Goal: Find contact information: Find contact information

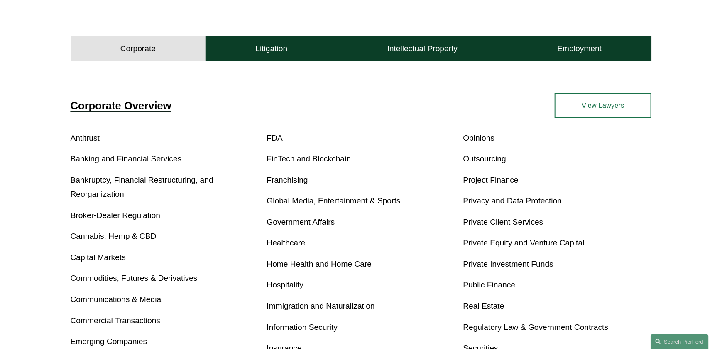
scroll to position [291, 0]
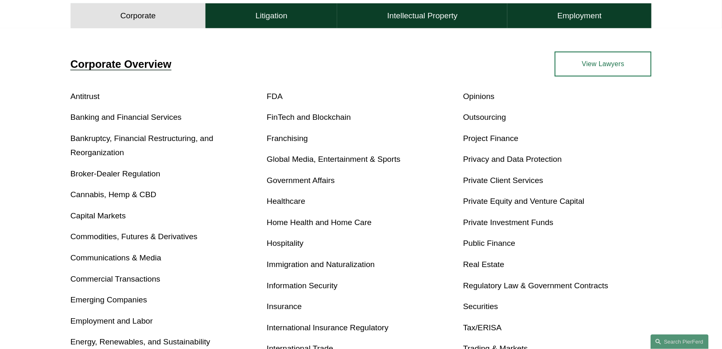
click at [488, 140] on link "Project Finance" at bounding box center [490, 138] width 55 height 9
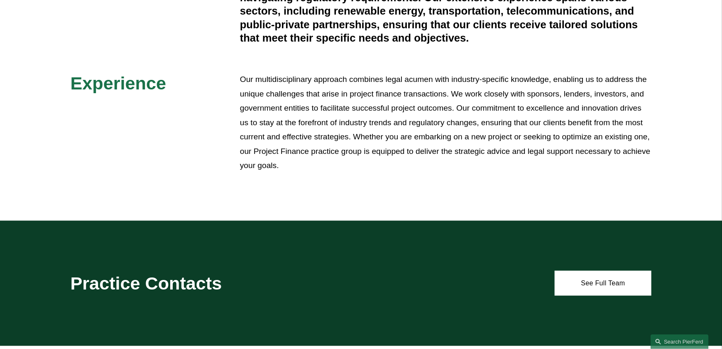
scroll to position [374, 0]
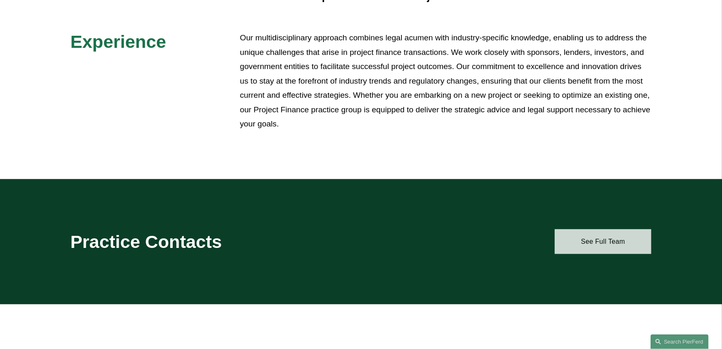
click at [583, 240] on link "See Full Team" at bounding box center [603, 241] width 97 height 25
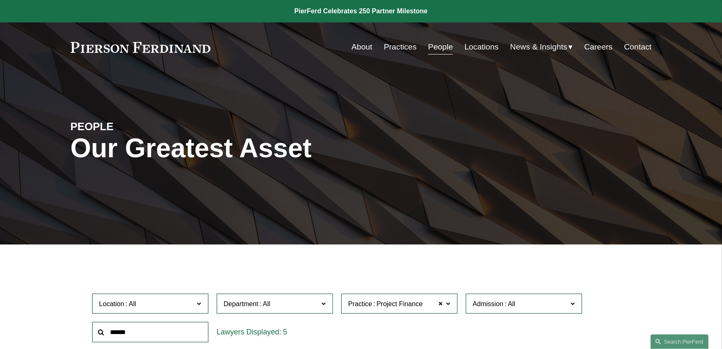
click at [480, 48] on link "Locations" at bounding box center [482, 47] width 34 height 16
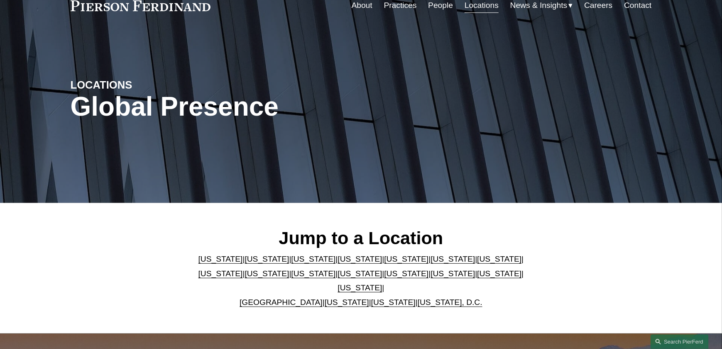
scroll to position [83, 0]
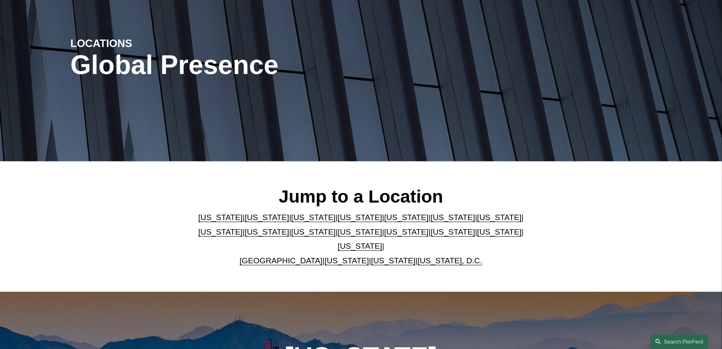
click at [477, 221] on link "Illinois" at bounding box center [499, 217] width 44 height 9
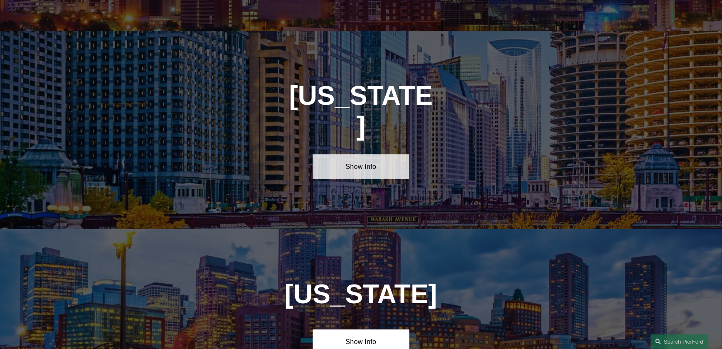
click at [370, 154] on link "Show Info" at bounding box center [361, 166] width 97 height 25
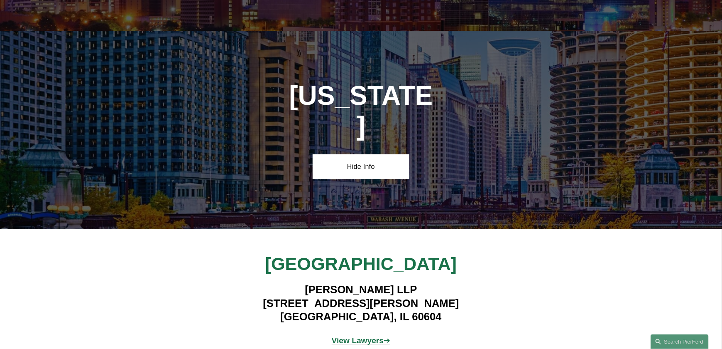
click at [360, 336] on strong "View Lawyers" at bounding box center [358, 340] width 52 height 9
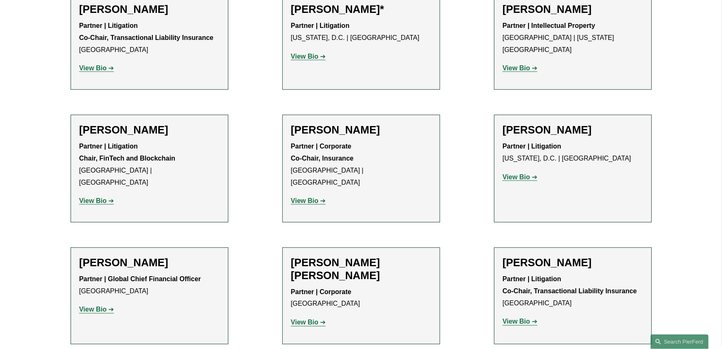
scroll to position [291, 0]
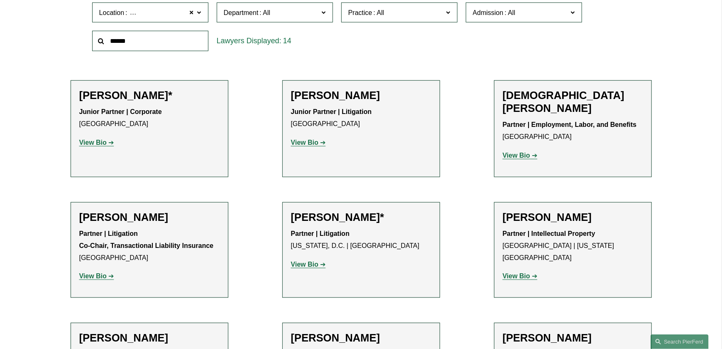
click at [88, 144] on strong "View Bio" at bounding box center [92, 142] width 27 height 7
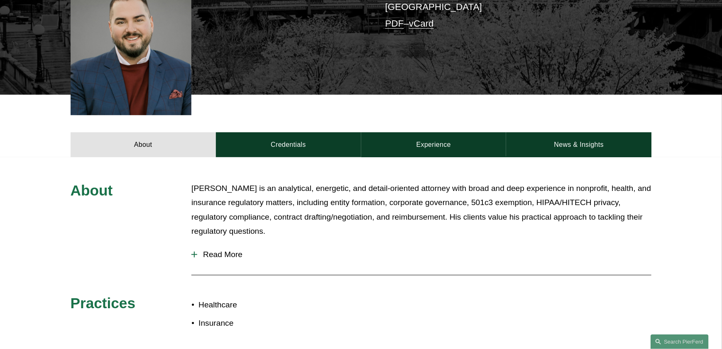
scroll to position [291, 0]
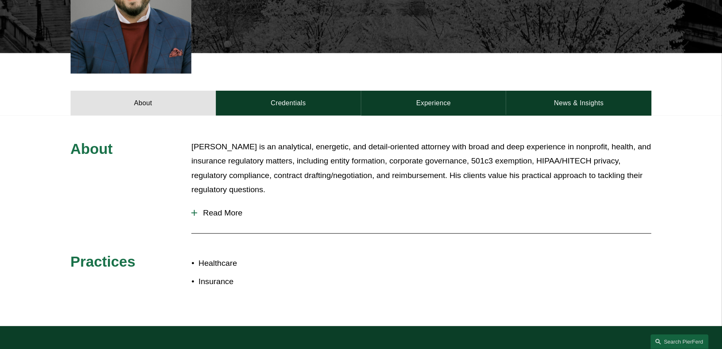
click at [194, 210] on div at bounding box center [194, 213] width 1 height 6
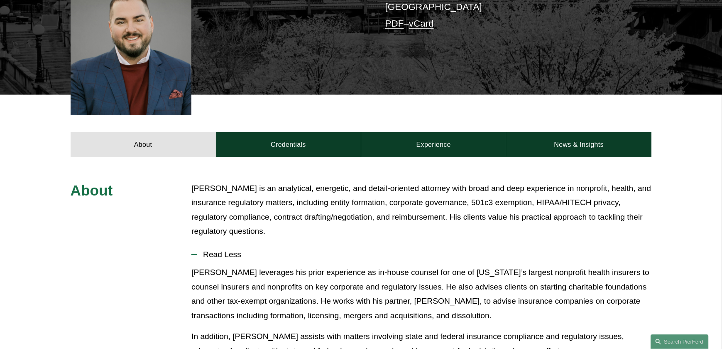
scroll to position [83, 0]
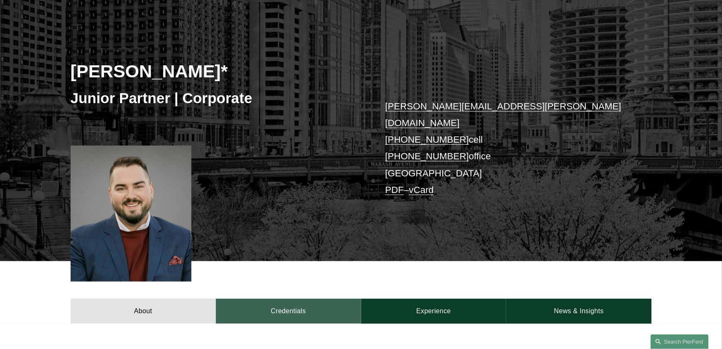
click at [277, 298] on link "Credentials" at bounding box center [288, 310] width 145 height 25
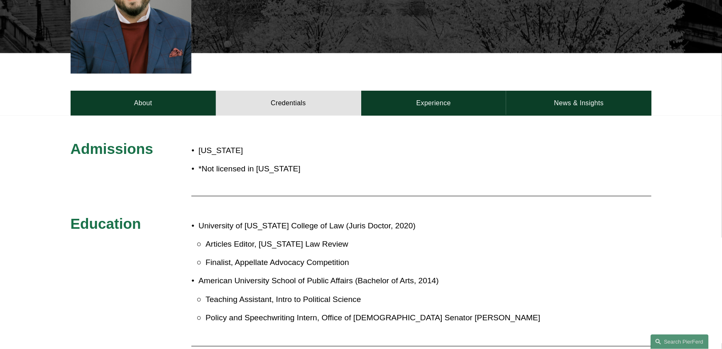
scroll to position [166, 0]
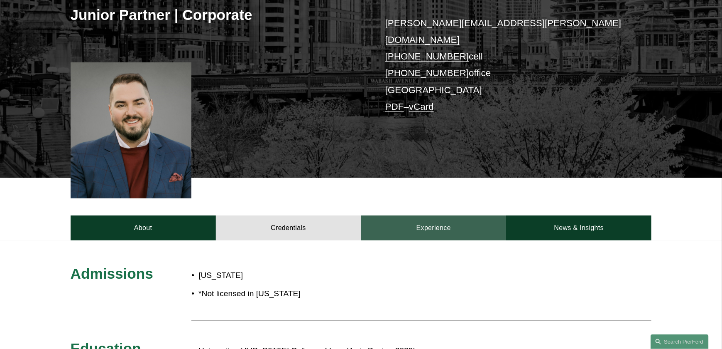
click at [440, 216] on link "Experience" at bounding box center [433, 227] width 145 height 25
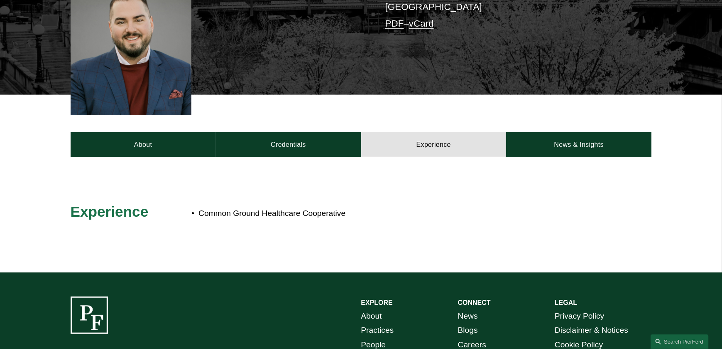
scroll to position [207, 0]
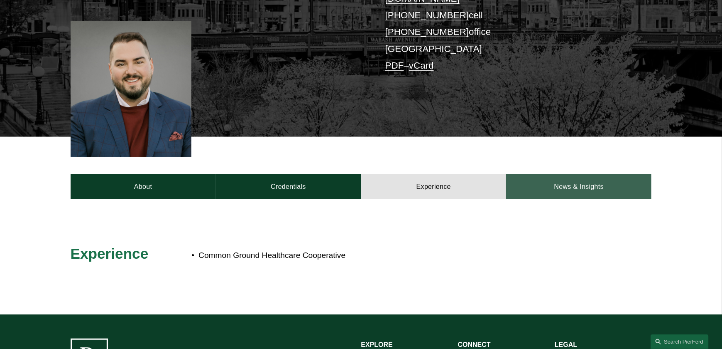
click at [560, 174] on link "News & Insights" at bounding box center [578, 186] width 145 height 25
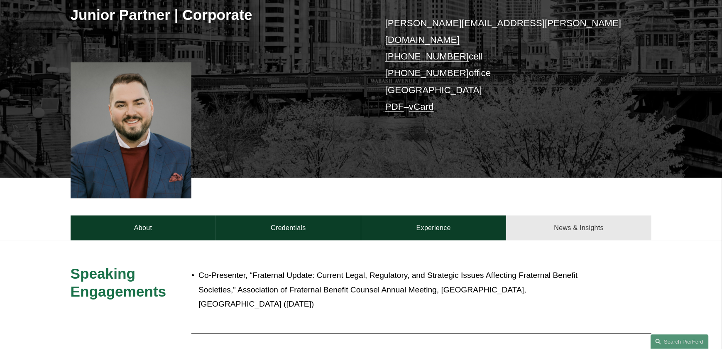
scroll to position [83, 0]
